Goal: Find specific page/section: Find specific page/section

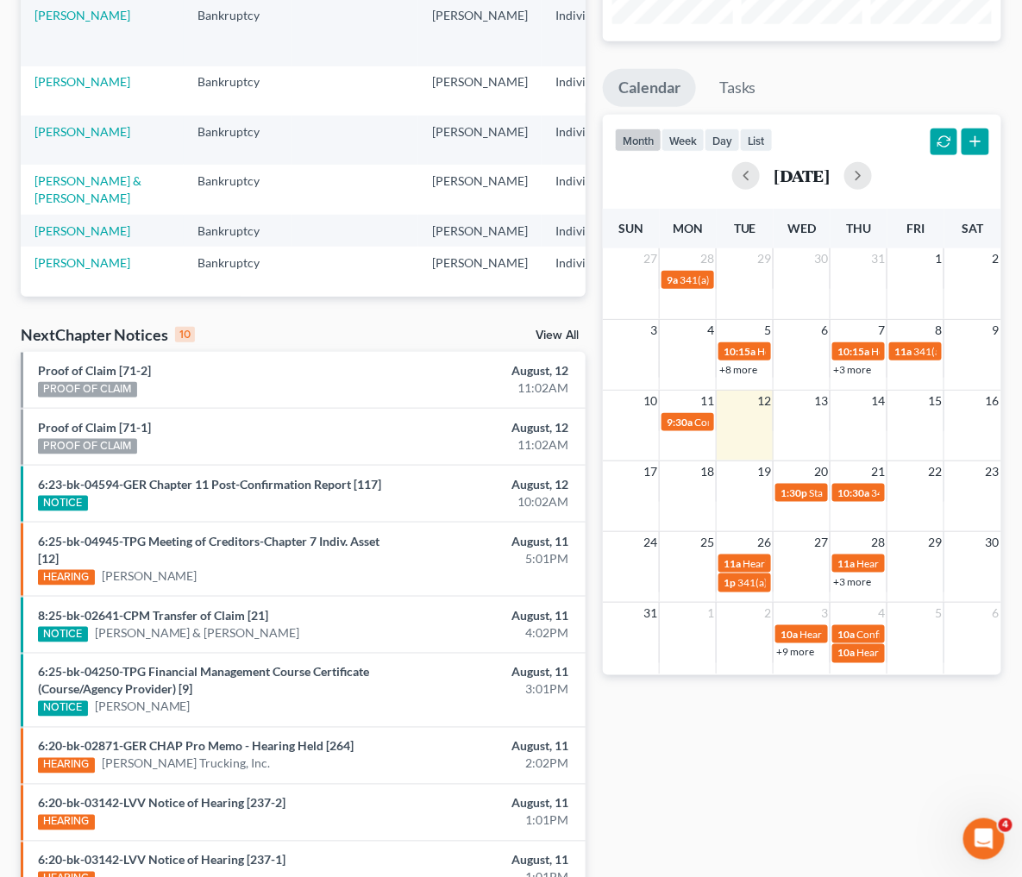
scroll to position [135, 0]
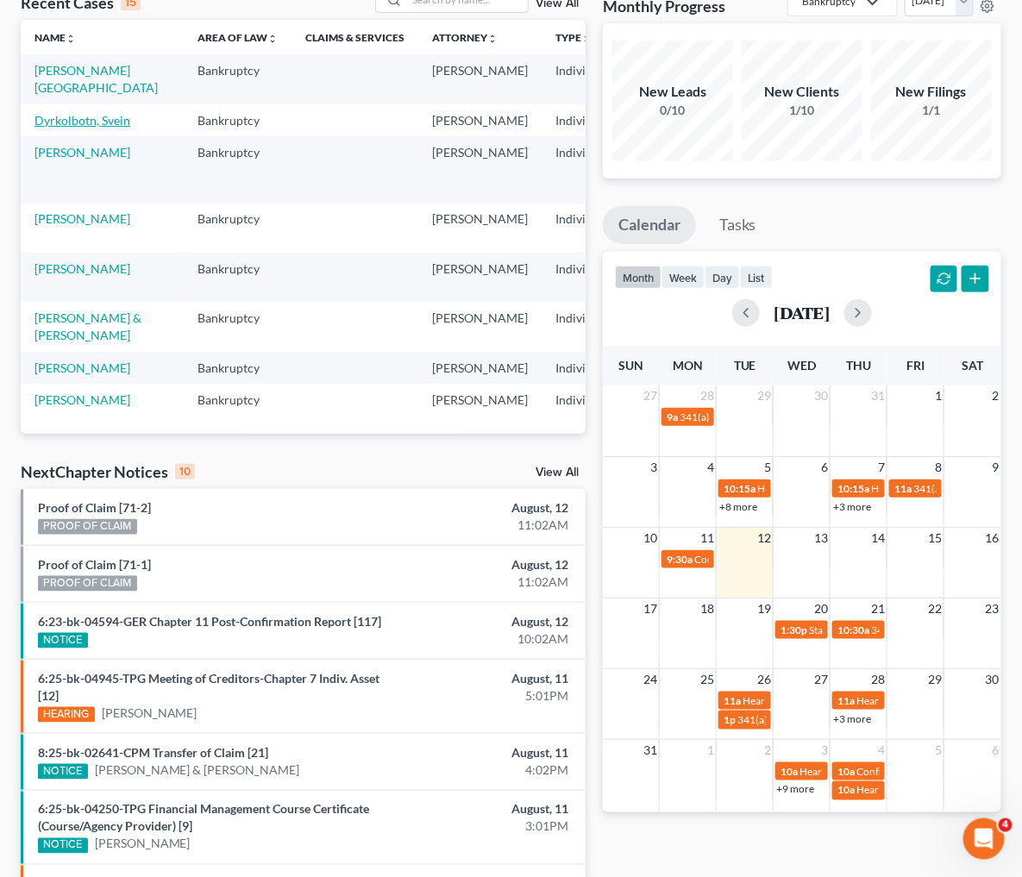
click at [56, 119] on link "Dyrkolbotn, Svein" at bounding box center [83, 120] width 96 height 15
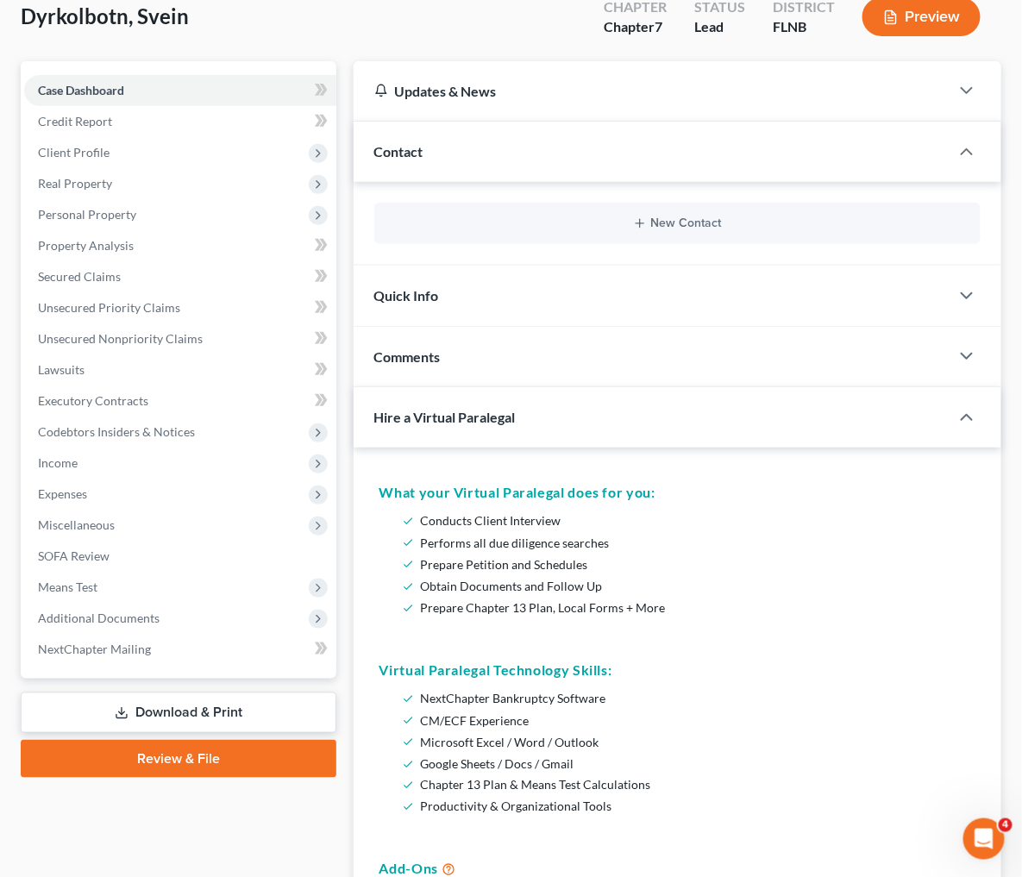
scroll to position [139, 0]
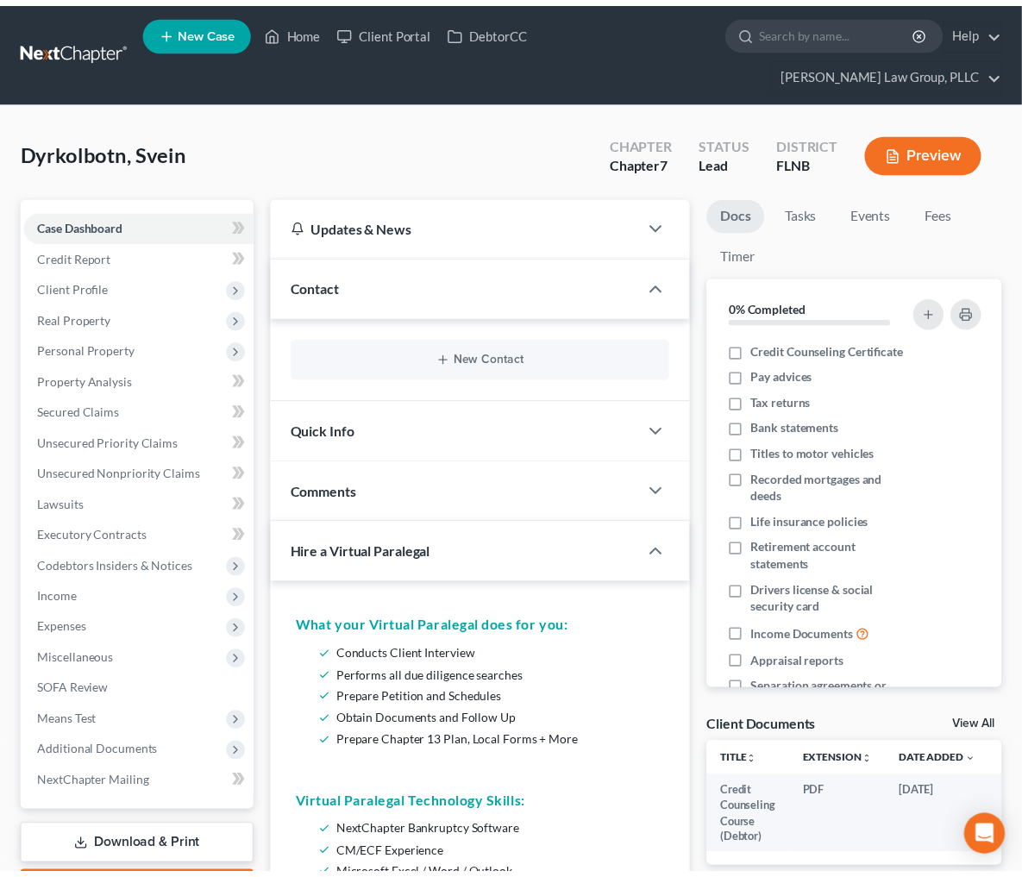
scroll to position [139, 0]
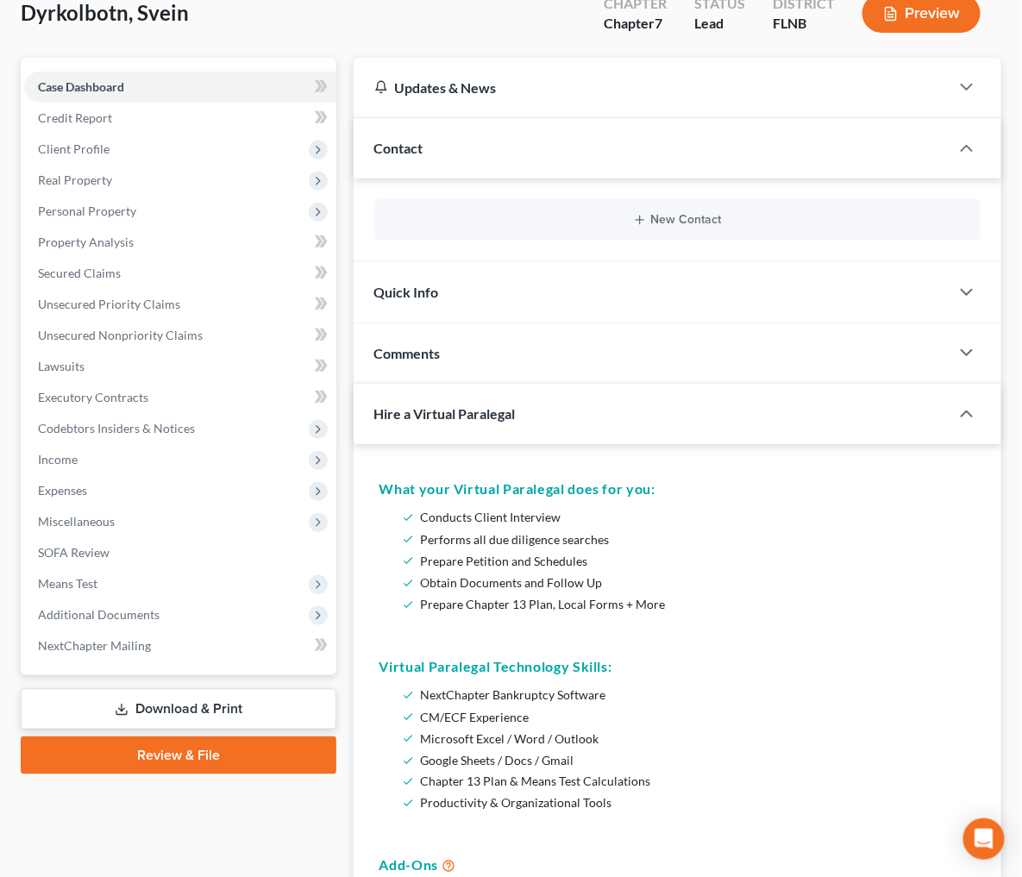
click at [66, 18] on span "Dyrkolbotn, Svein" at bounding box center [105, 12] width 168 height 25
copy span "Dyrkolbotn"
click at [157, 7] on span "Dyrkolbotn, Svein" at bounding box center [105, 12] width 168 height 25
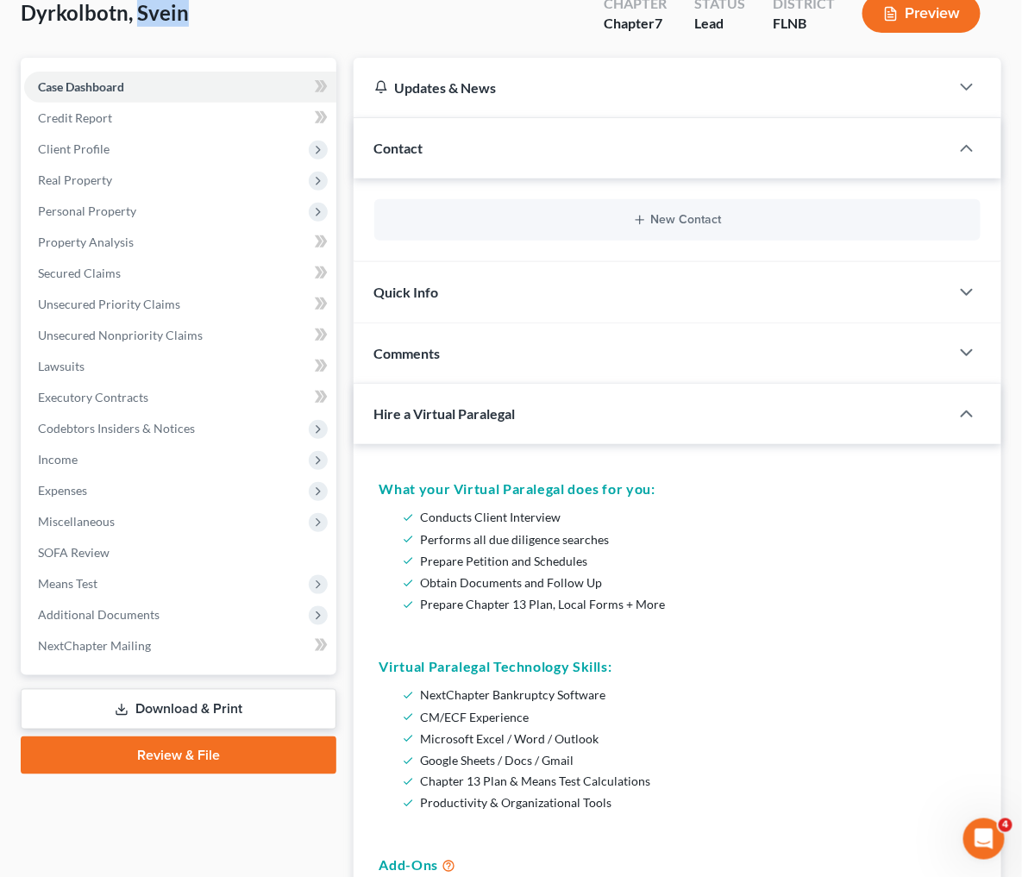
click at [157, 7] on span "Dyrkolbotn, Svein" at bounding box center [105, 12] width 168 height 25
copy span "Svein"
click at [82, 14] on span "Dyrkolbotn, Svein" at bounding box center [105, 12] width 168 height 25
copy span "Dyrkolbotn"
